Goal: Task Accomplishment & Management: Manage account settings

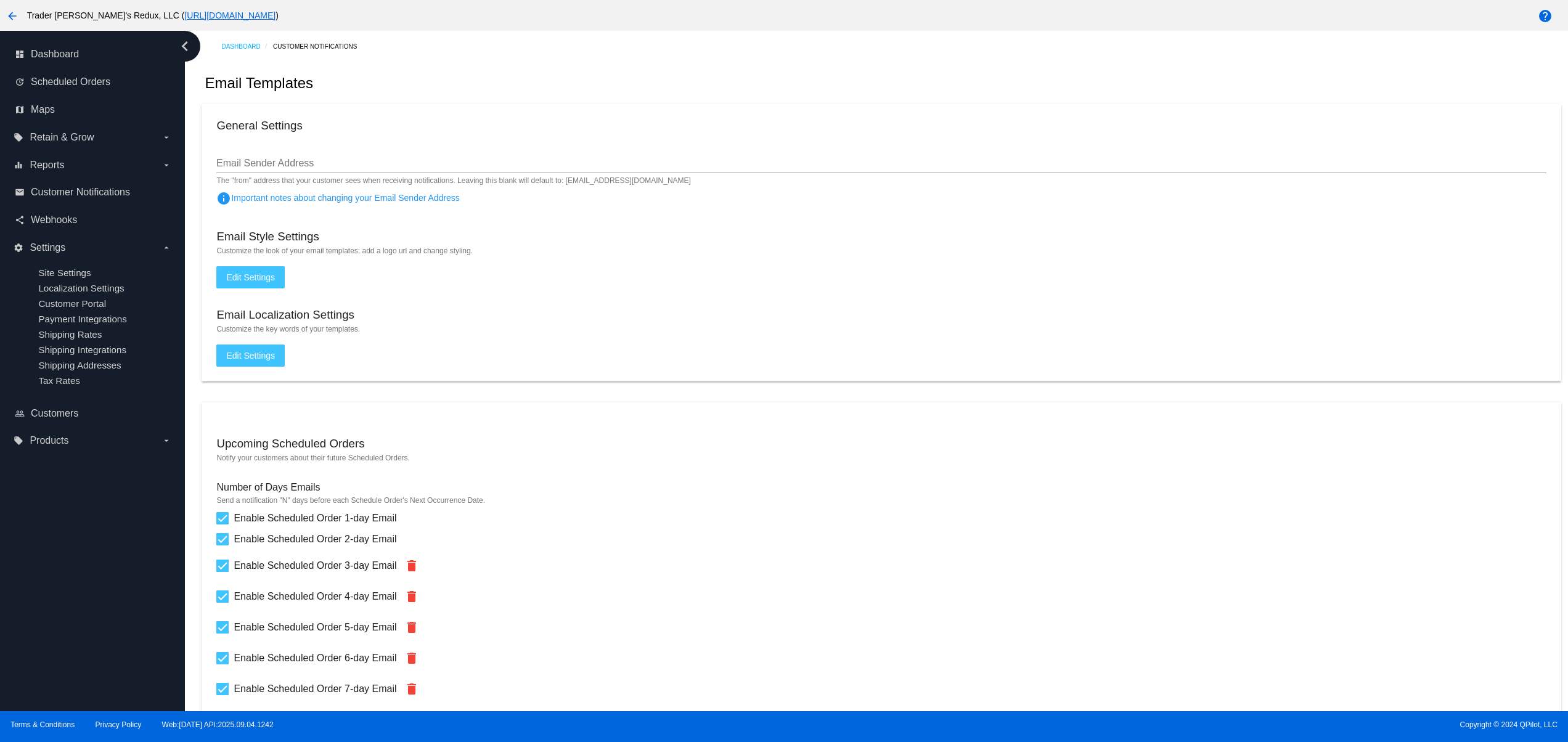
scroll to position [247, 0]
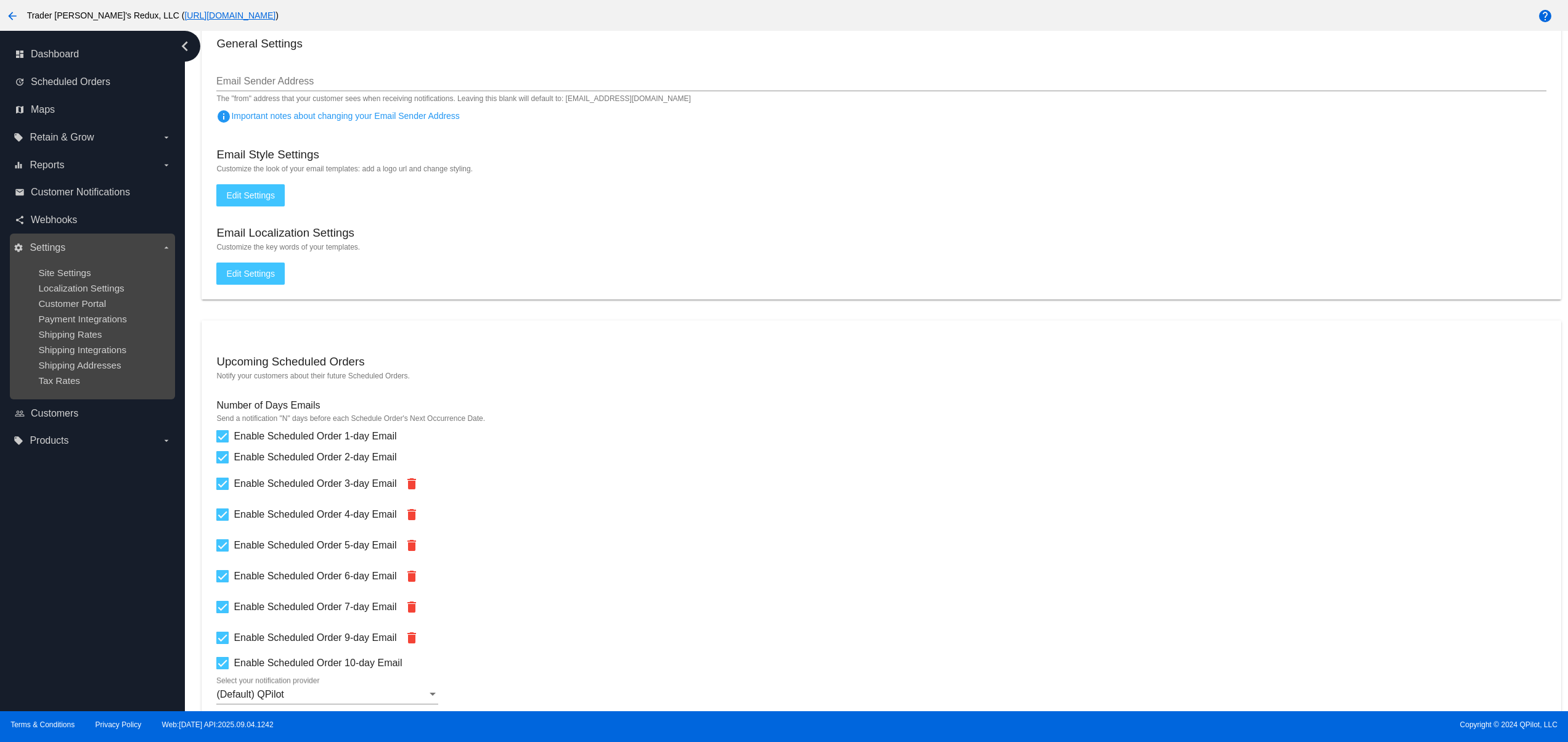
scroll to position [0, 0]
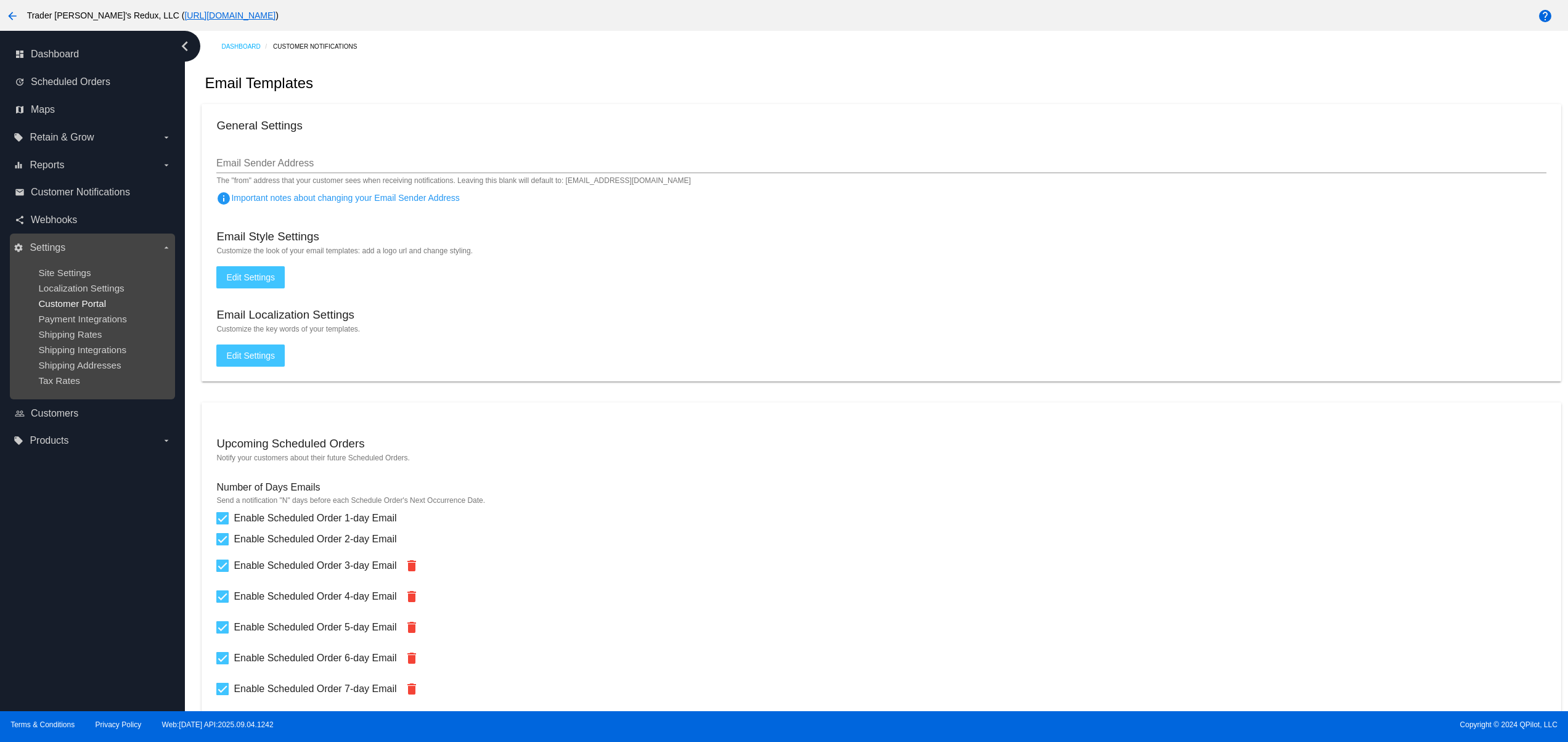
click at [53, 309] on span "Customer Portal" at bounding box center [72, 303] width 68 height 11
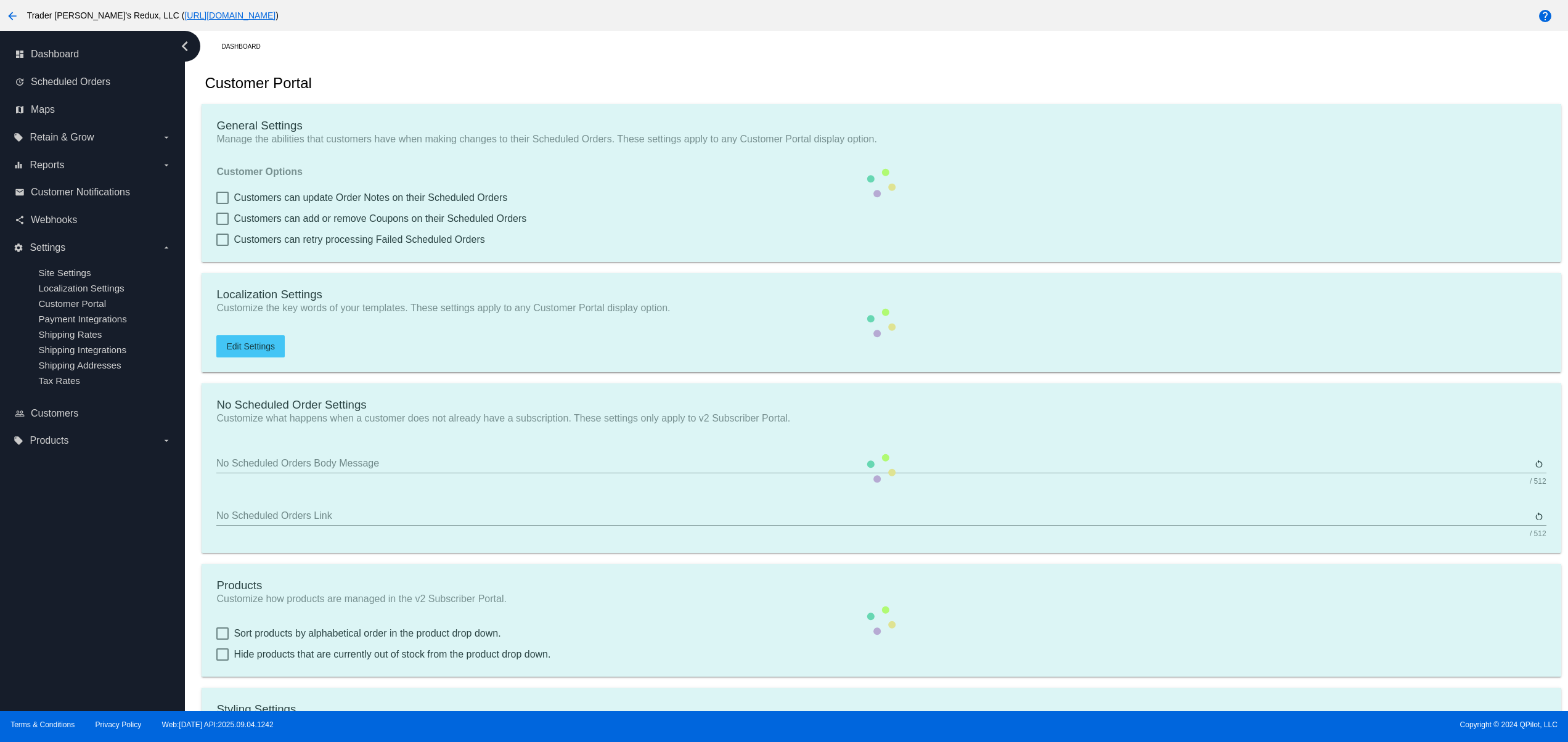
checkbox input "true"
type input "Create a Subscription"
type input "[URL][DOMAIN_NAME]"
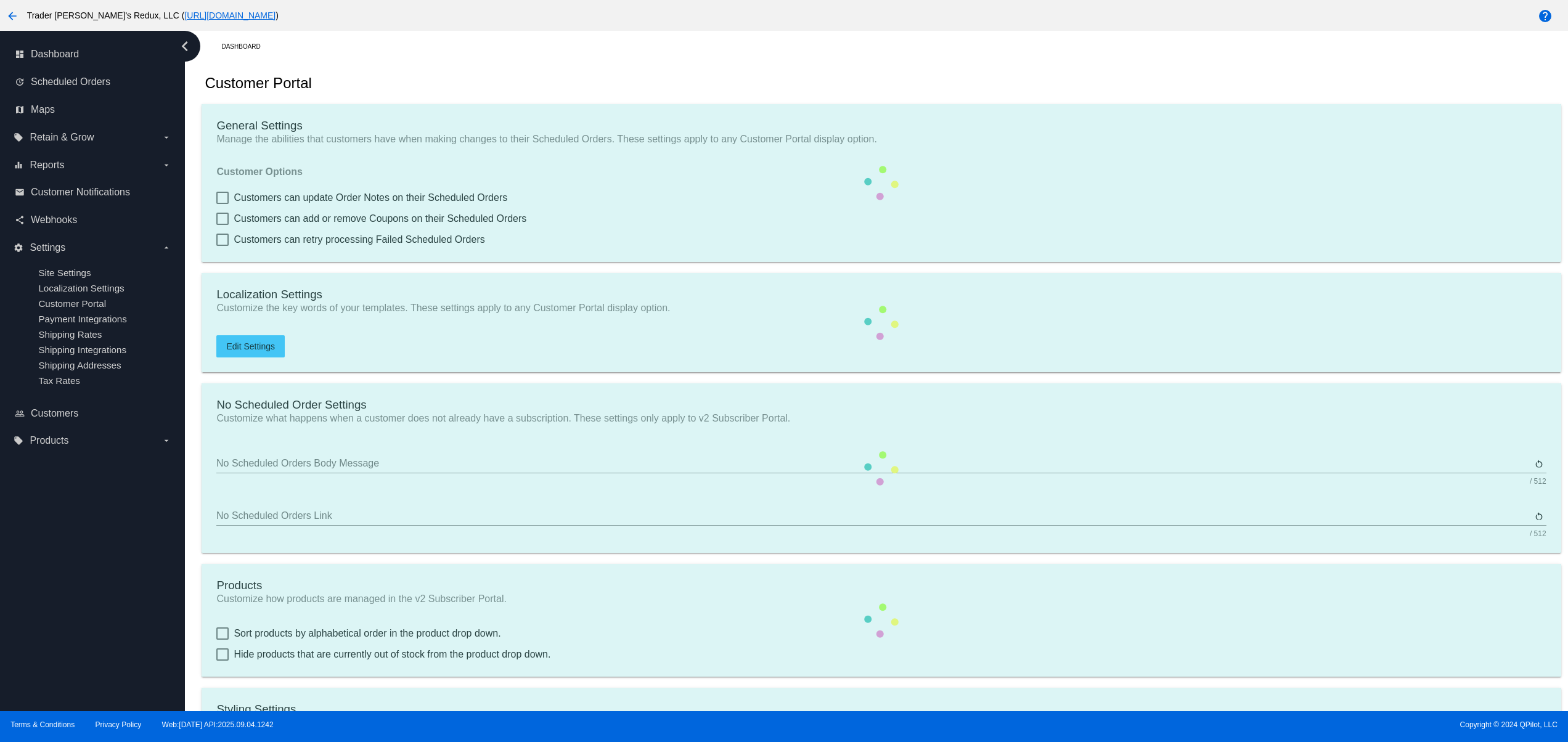
checkbox input "true"
type input "1"
type input "20"
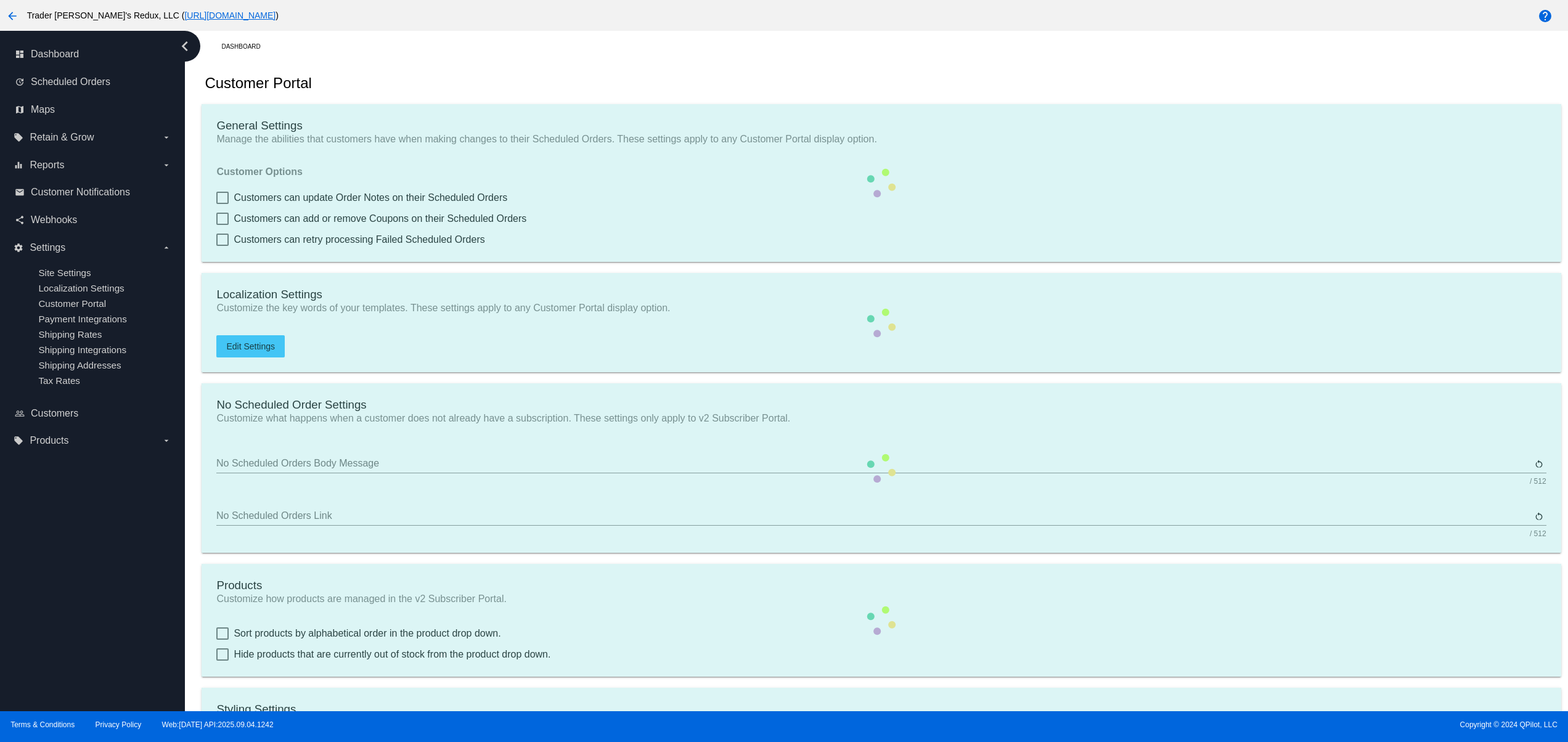
type input "500"
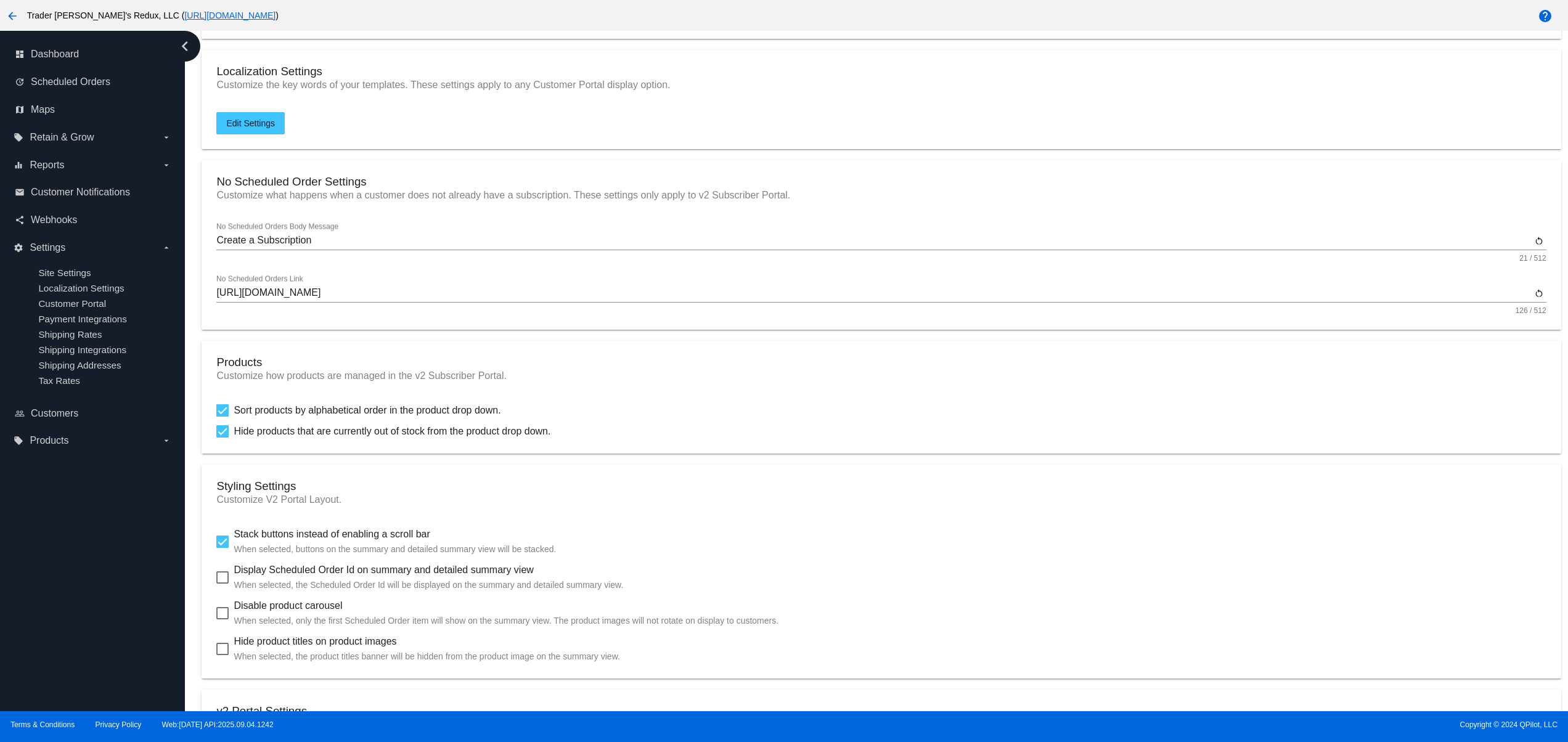
scroll to position [247, 0]
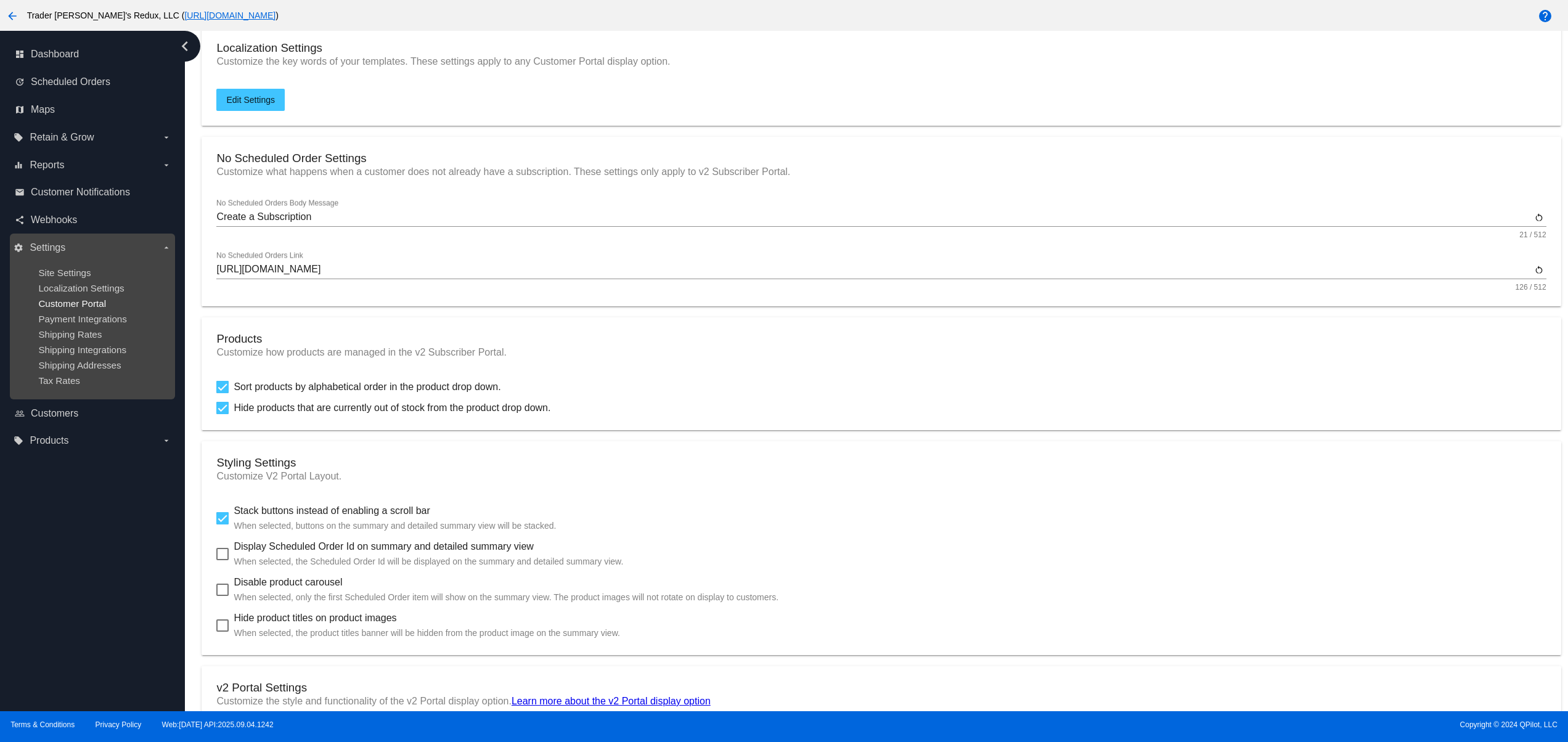
click at [97, 309] on span "Customer Portal" at bounding box center [72, 303] width 68 height 11
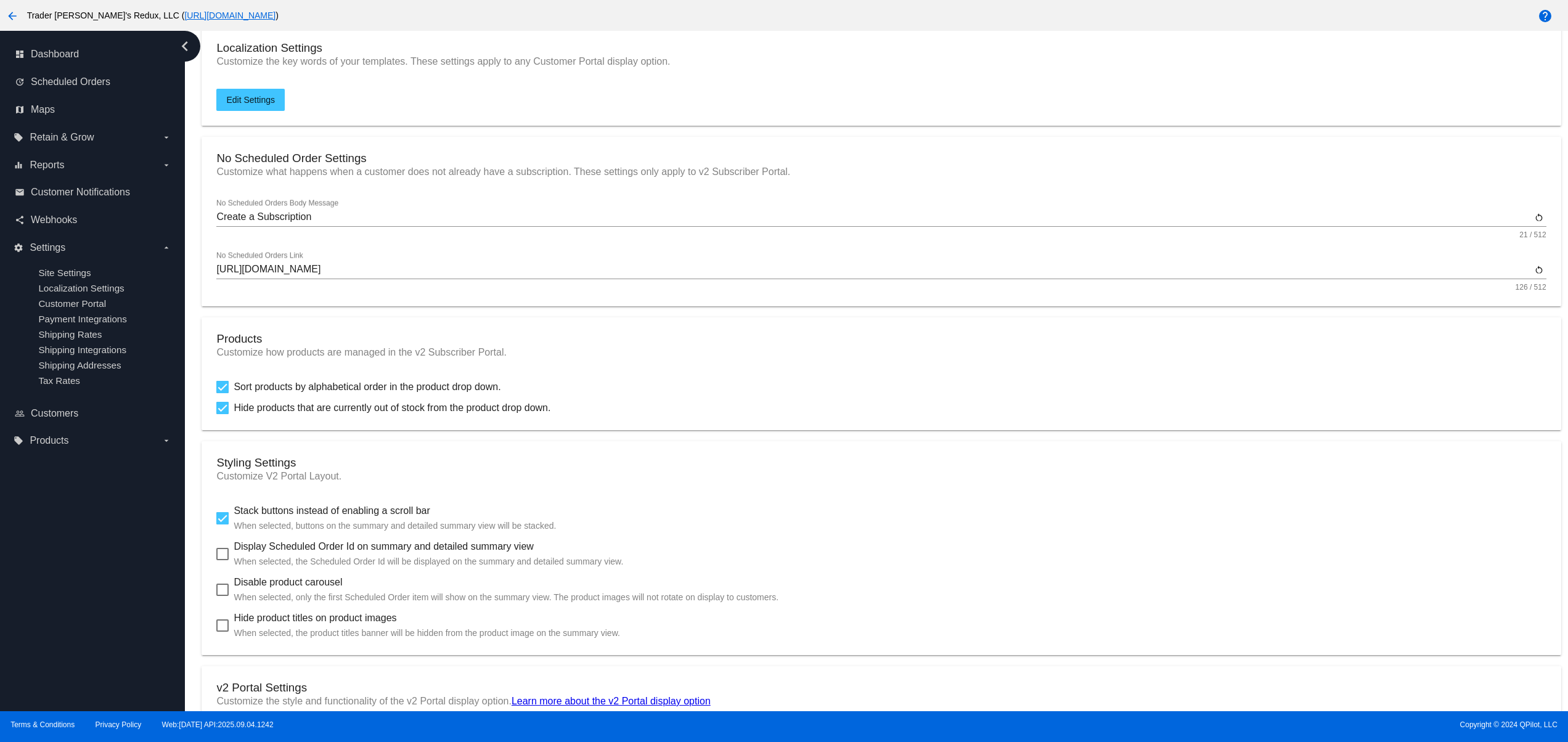
click at [126, 593] on div "dashboard Dashboard update Scheduled Orders map Maps local_offer Retain & Grow …" at bounding box center [93, 371] width 185 height 681
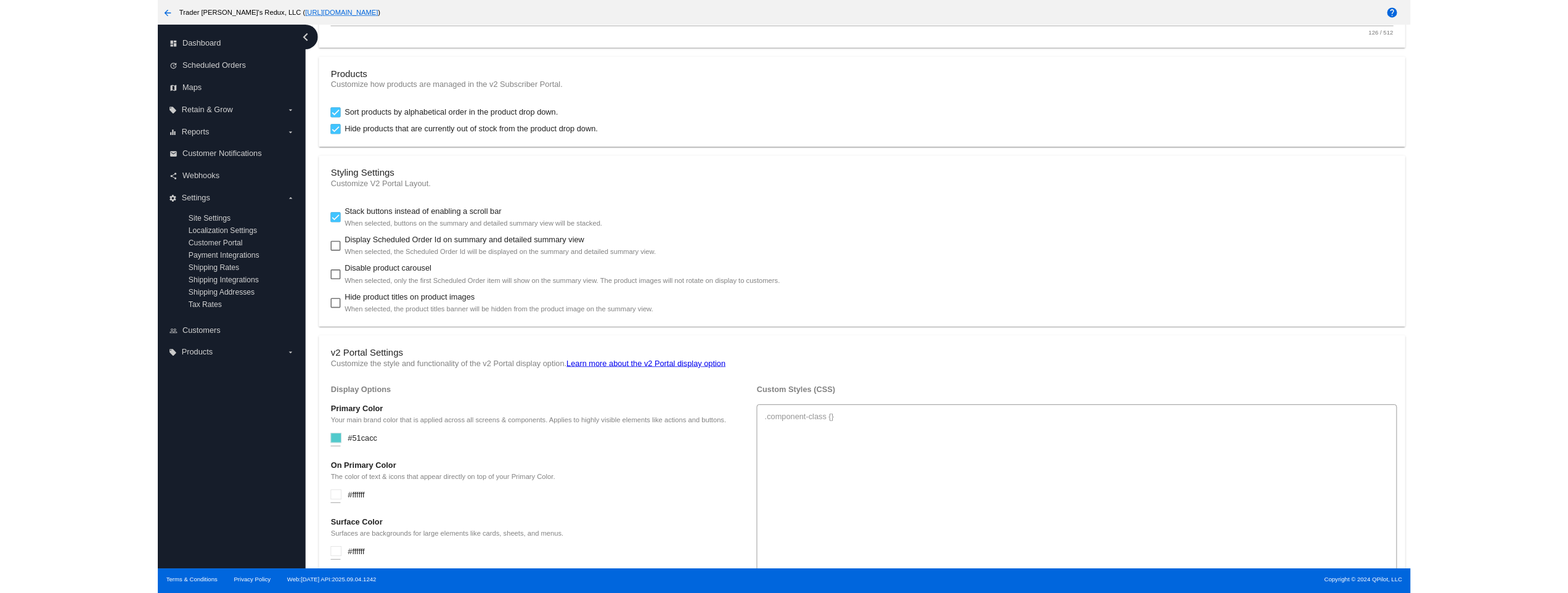
scroll to position [0, 0]
